Goal: Task Accomplishment & Management: Complete application form

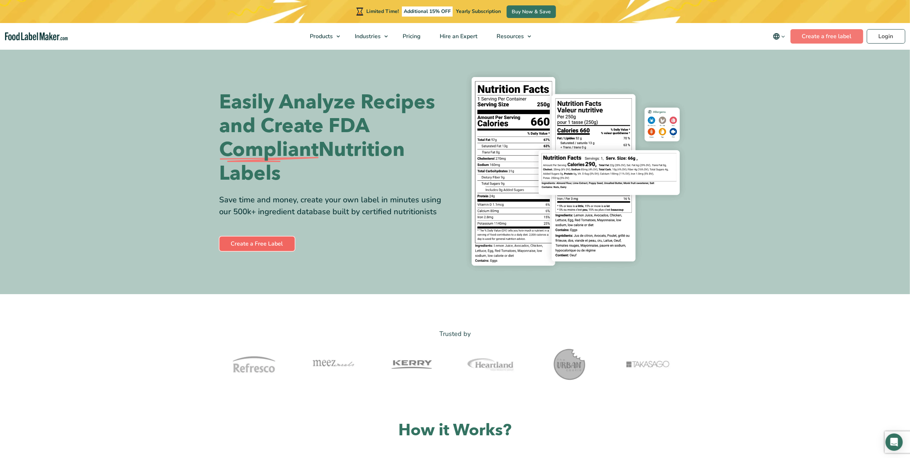
click at [276, 245] on link "Create a Free Label" at bounding box center [257, 243] width 75 height 14
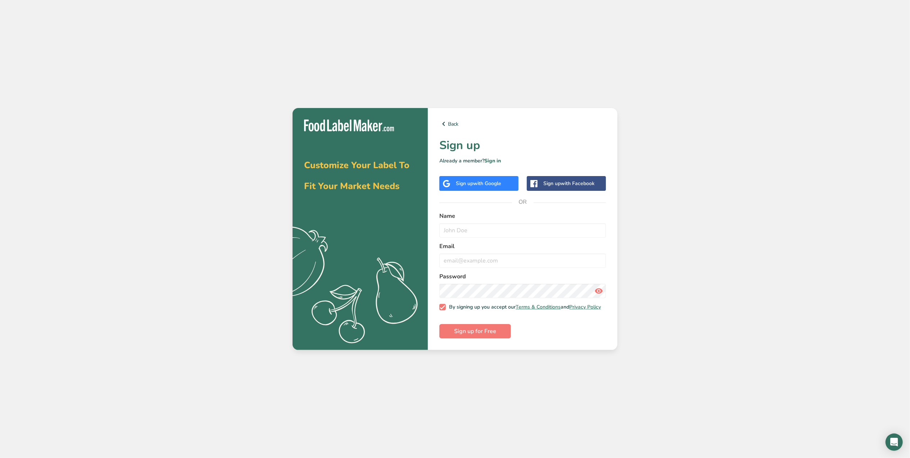
click at [481, 181] on span "with Google" at bounding box center [487, 183] width 28 height 7
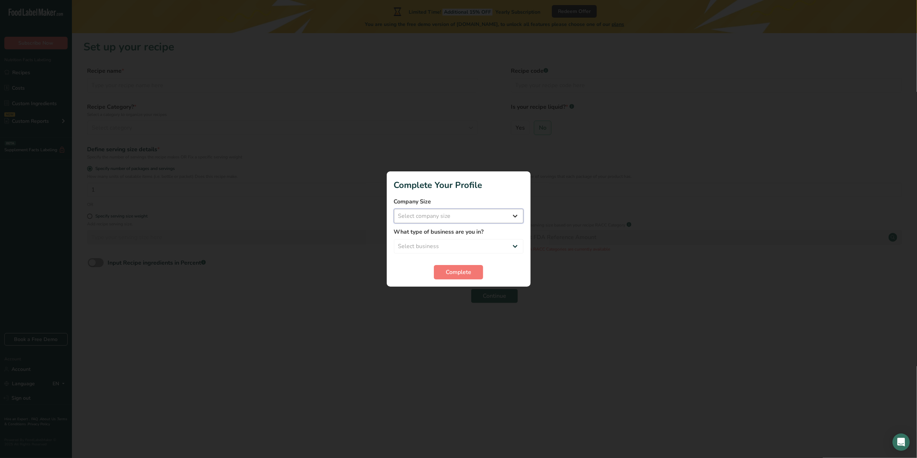
click at [516, 215] on select "Select company size Fewer than 10 Employees 10 to 50 Employees 51 to 500 Employ…" at bounding box center [459, 216] width 130 height 14
select select "1"
click at [394, 209] on select "Select company size Fewer than 10 Employees 10 to 50 Employees 51 to 500 Employ…" at bounding box center [459, 216] width 130 height 14
click at [516, 245] on select "Select business Packaged Food Manufacturer Restaurant & Cafe Bakery Meal Plans …" at bounding box center [459, 246] width 130 height 14
click at [394, 239] on select "Select business Packaged Food Manufacturer Restaurant & Cafe Bakery Meal Plans …" at bounding box center [459, 246] width 130 height 14
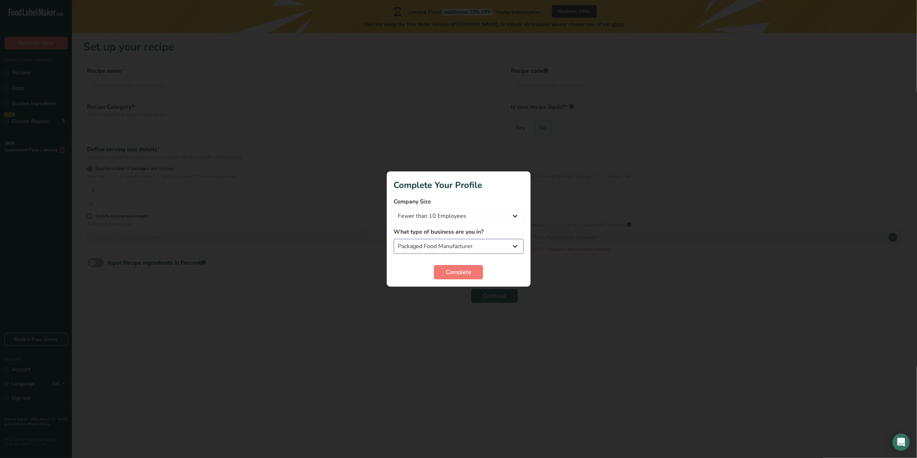
click at [513, 245] on select "Packaged Food Manufacturer Restaurant & Cafe Bakery Meal Plans & Catering Compa…" at bounding box center [459, 246] width 130 height 14
select select "8"
click at [394, 239] on select "Packaged Food Manufacturer Restaurant & Cafe Bakery Meal Plans & Catering Compa…" at bounding box center [459, 246] width 130 height 14
click at [462, 268] on span "Complete" at bounding box center [459, 272] width 26 height 9
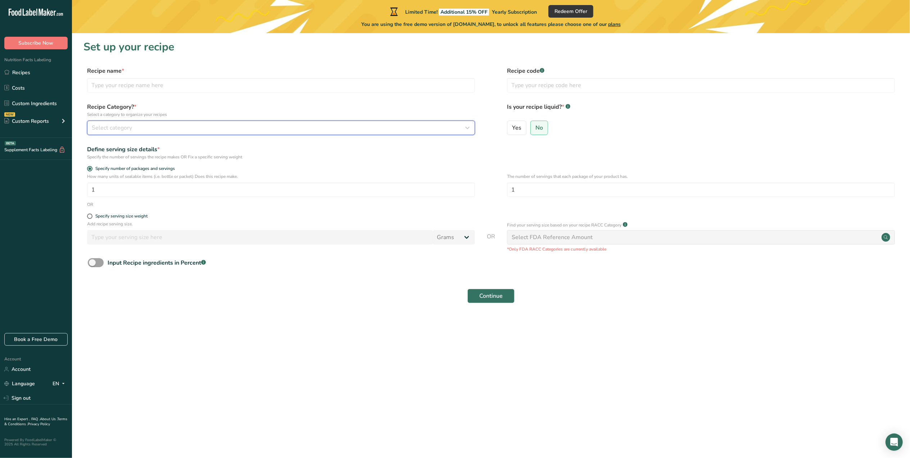
click at [466, 127] on icon "button" at bounding box center [467, 127] width 9 height 13
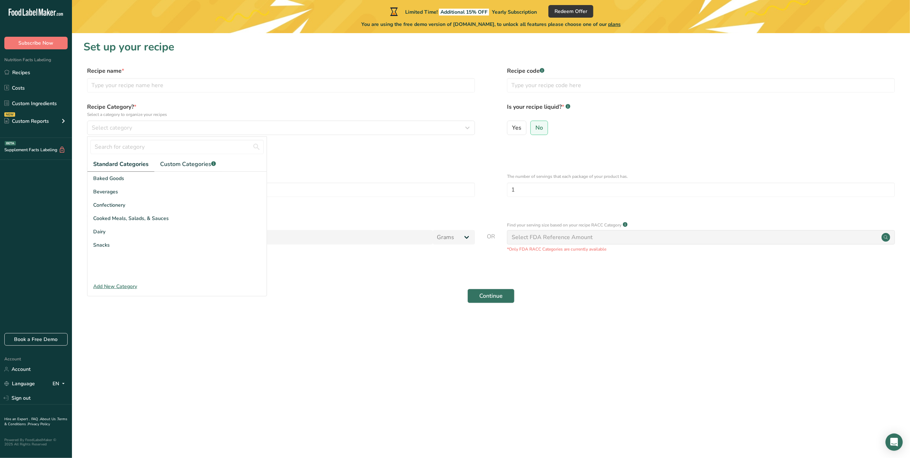
drag, startPoint x: 101, startPoint y: 245, endPoint x: 100, endPoint y: 255, distance: 9.7
click at [100, 255] on div "Baked Goods Beverages Confectionery Cooked Meals, Salads, & Sauces Dairy Snacks" at bounding box center [176, 226] width 179 height 108
drag, startPoint x: 100, startPoint y: 255, endPoint x: 111, endPoint y: 284, distance: 31.2
click at [111, 284] on div "Add New Category" at bounding box center [176, 286] width 179 height 8
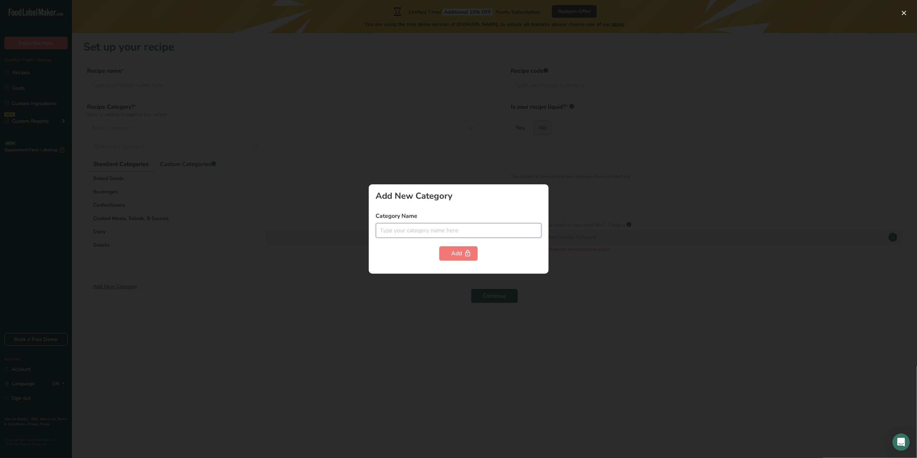
click at [394, 229] on input "text" at bounding box center [459, 230] width 166 height 14
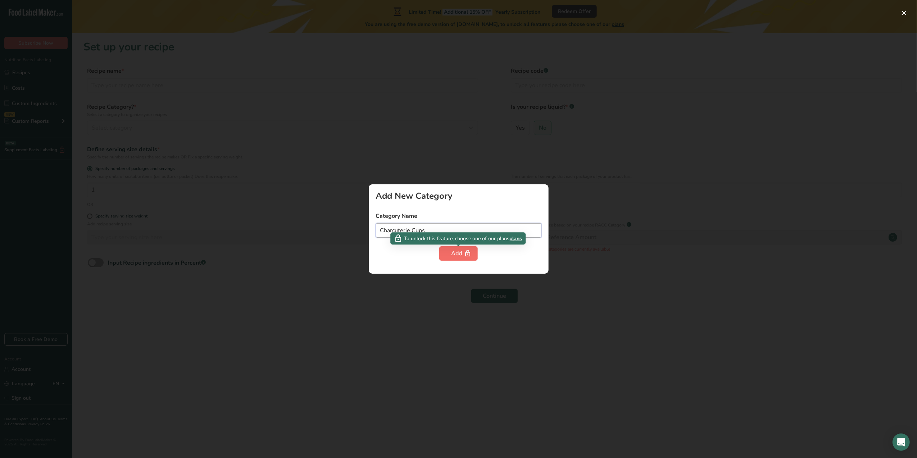
type input "Charcuterie Cups"
click at [461, 257] on div "Add" at bounding box center [458, 253] width 15 height 9
